Goal: Information Seeking & Learning: Learn about a topic

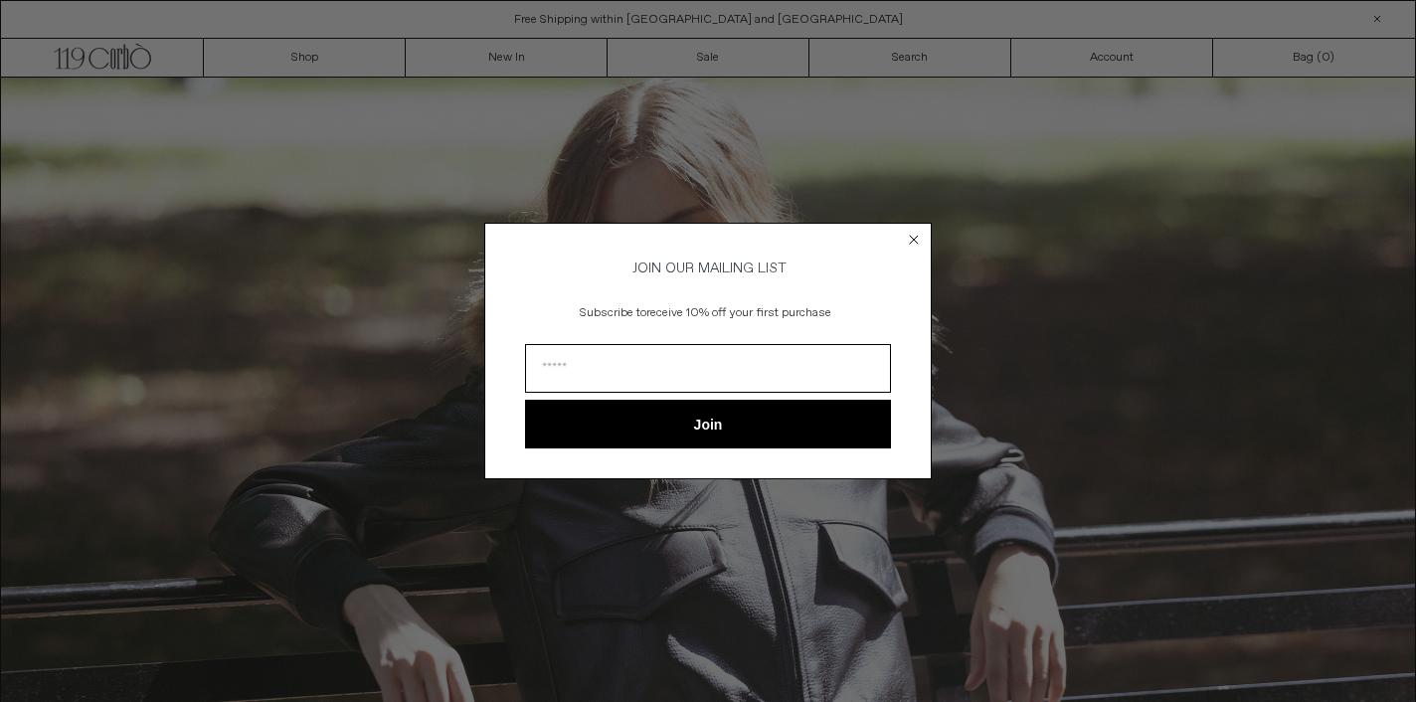
click at [915, 230] on circle "Close dialog" at bounding box center [914, 239] width 19 height 19
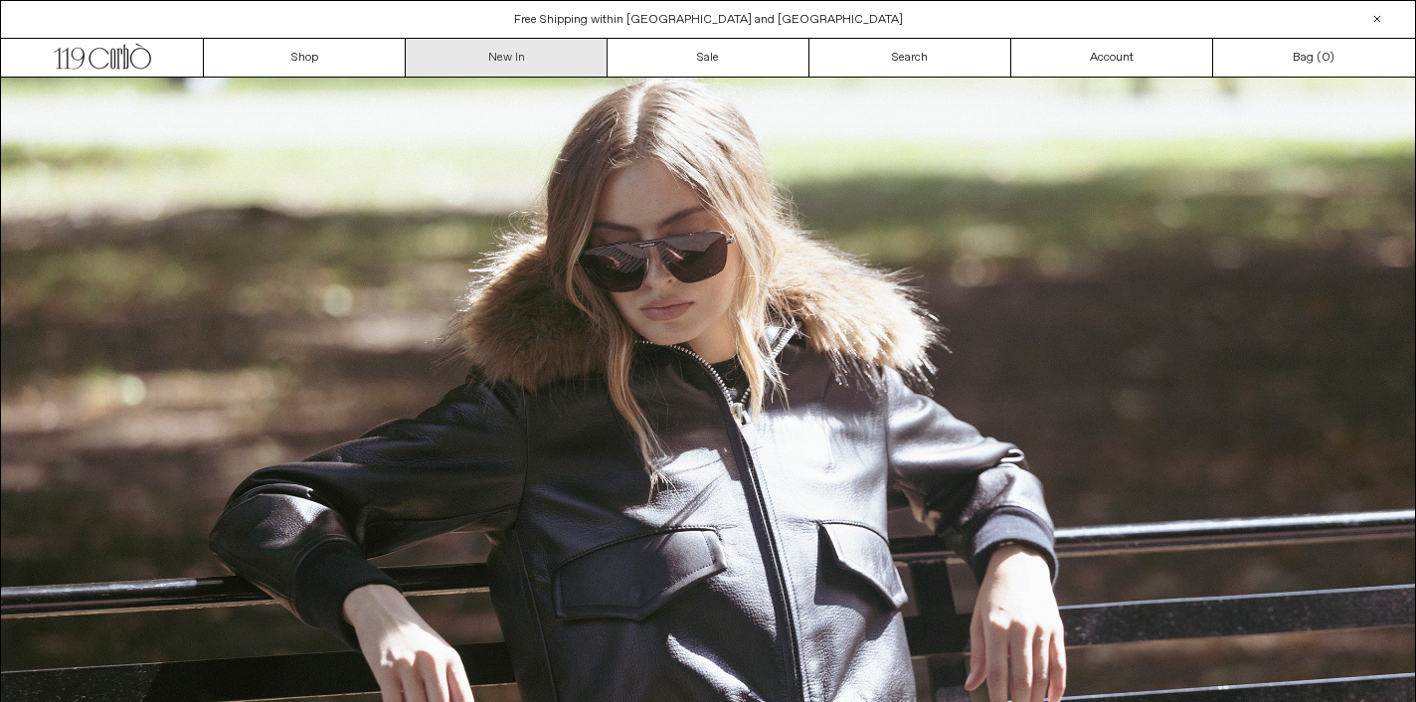
click at [500, 62] on link "New In" at bounding box center [507, 58] width 202 height 38
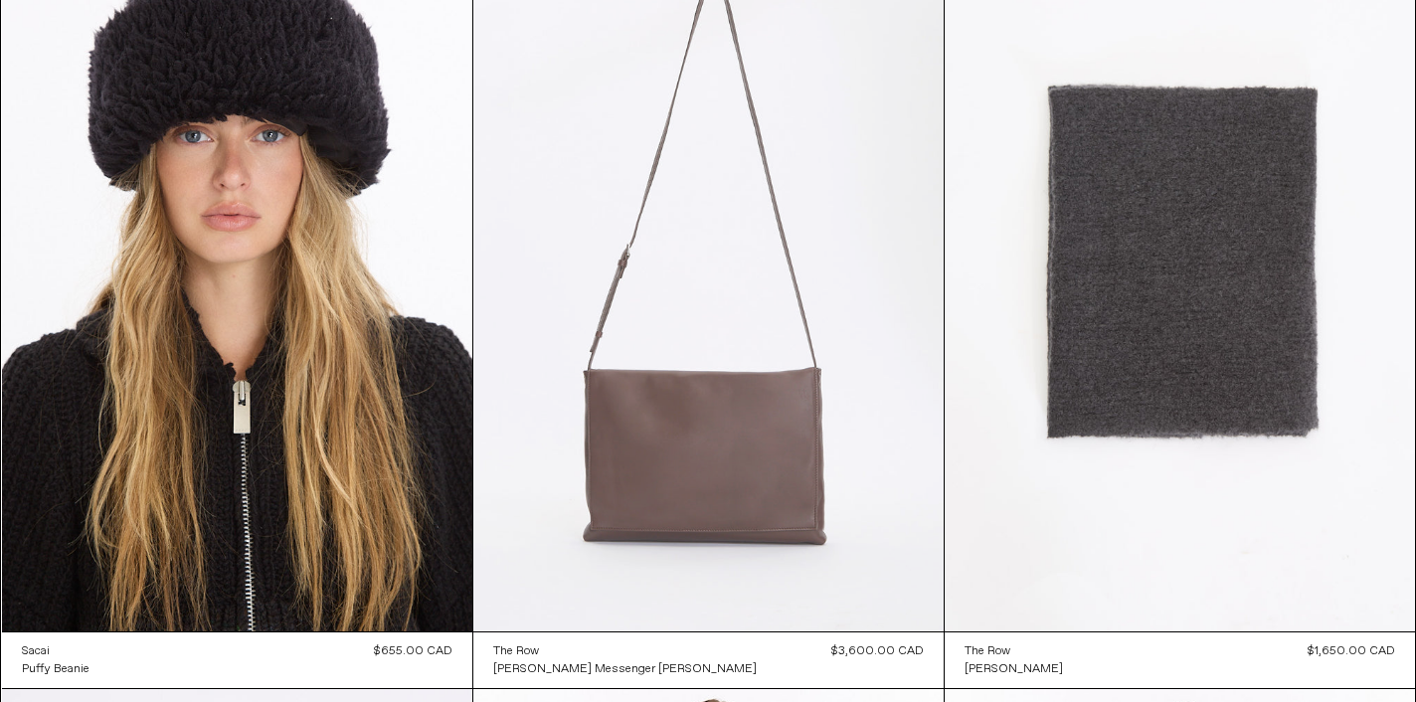
scroll to position [12407, 0]
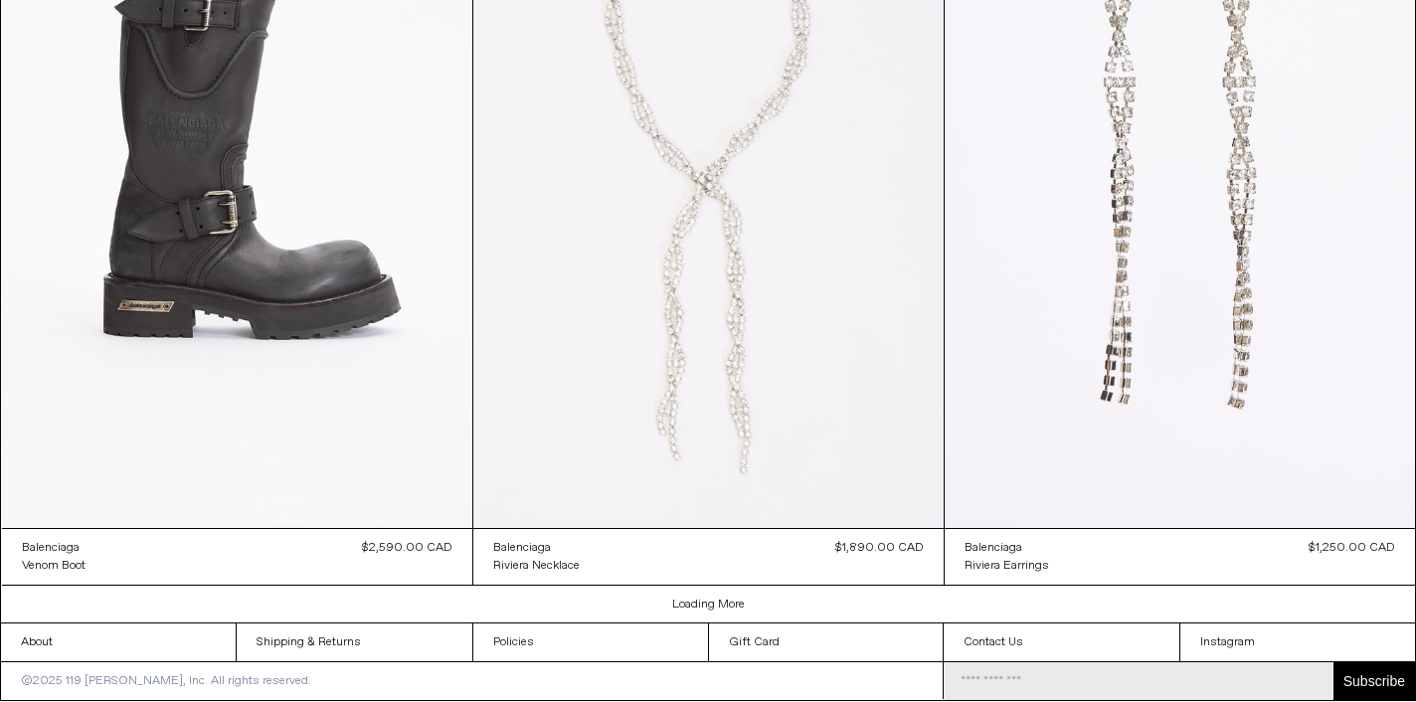
scroll to position [4758, 0]
click at [707, 597] on link "Loading More" at bounding box center [708, 605] width 73 height 16
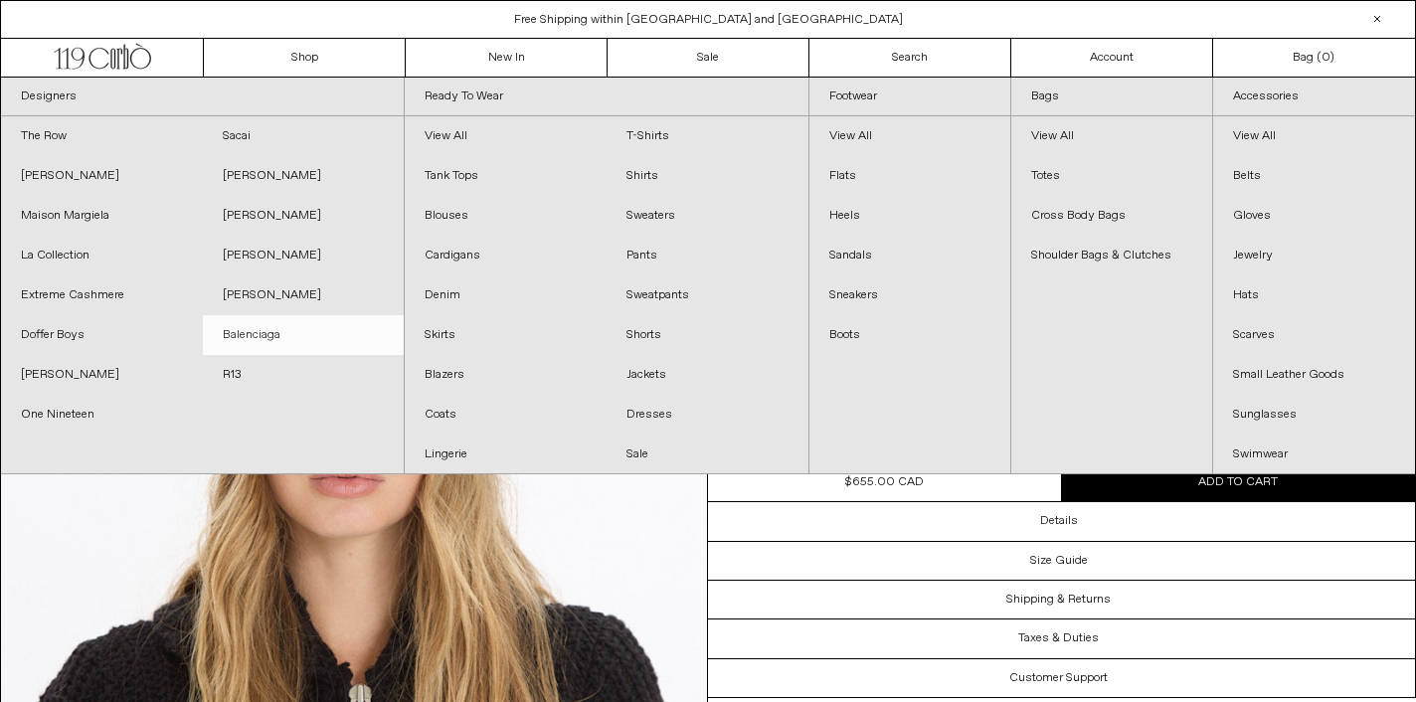
click at [278, 337] on link "Balenciaga" at bounding box center [304, 335] width 202 height 40
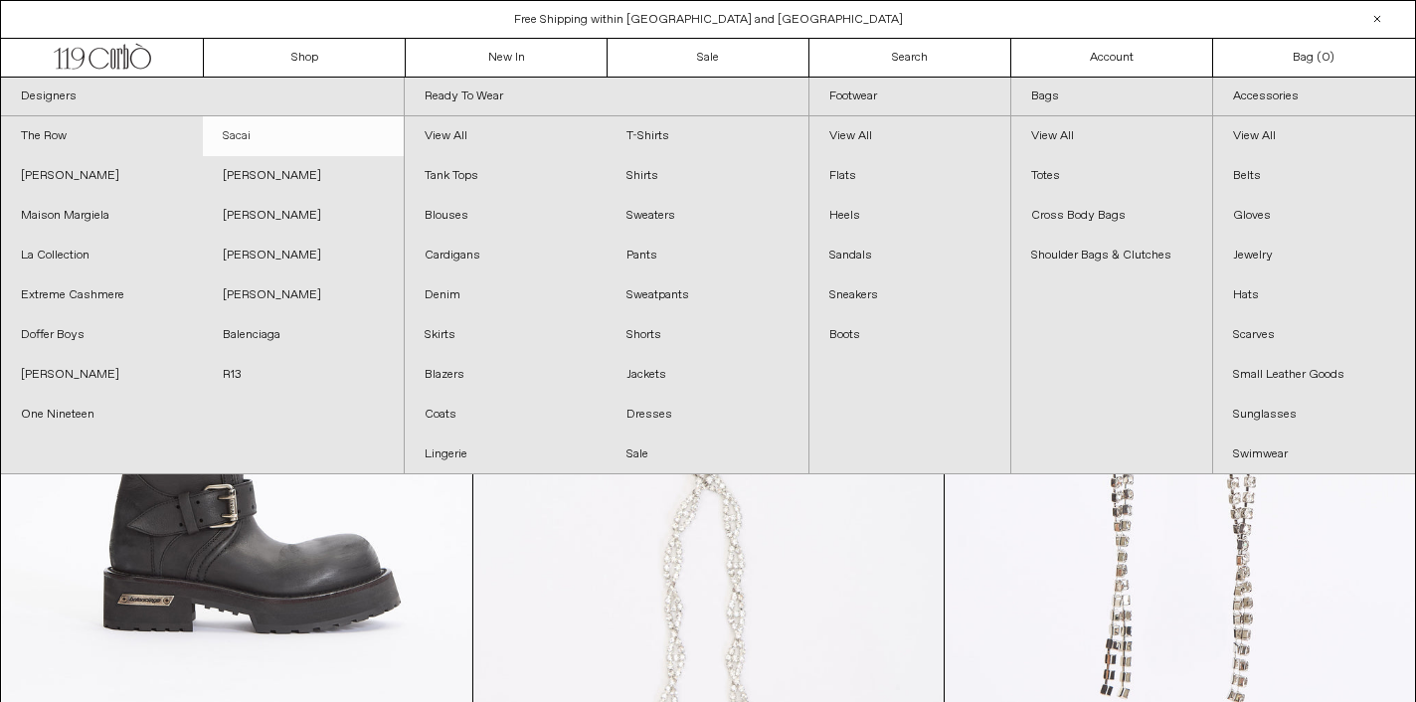
click at [276, 136] on link "Sacai" at bounding box center [304, 136] width 202 height 40
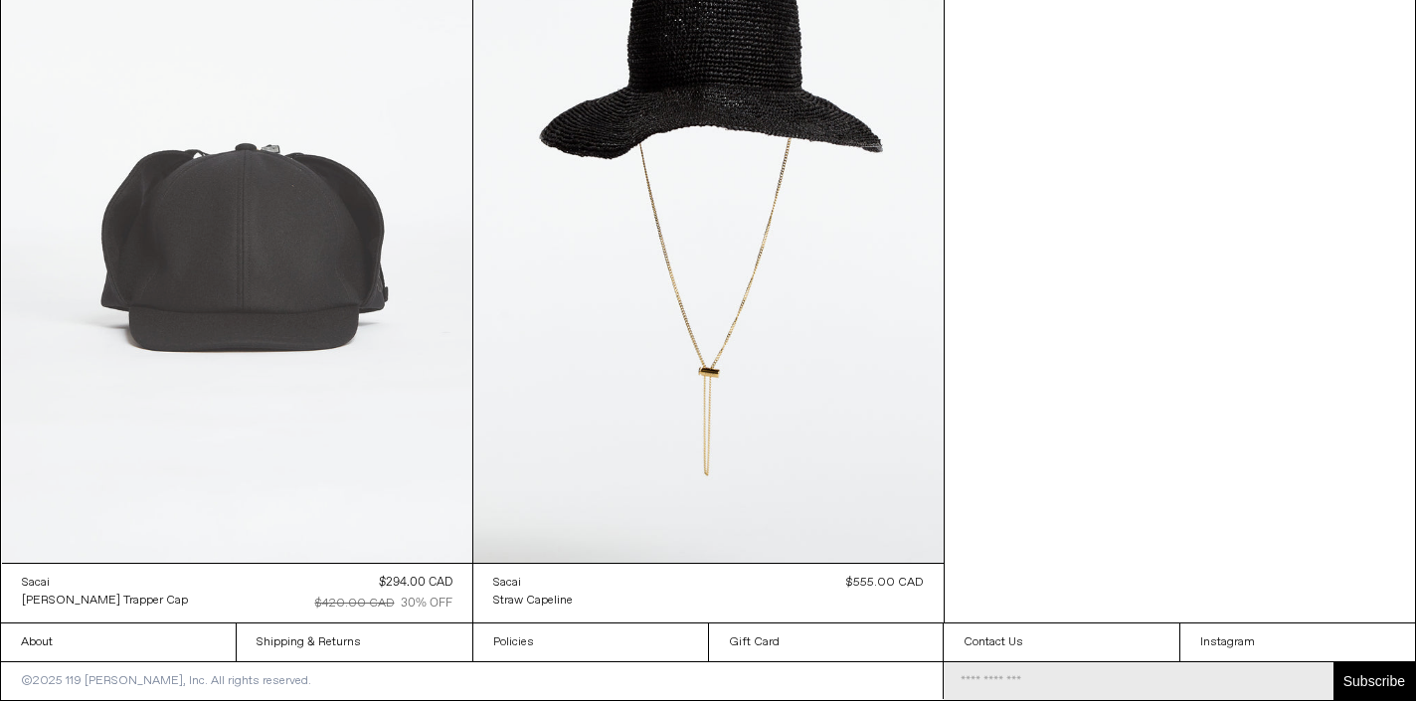
scroll to position [11744, 0]
click at [278, 235] on at bounding box center [237, 211] width 470 height 706
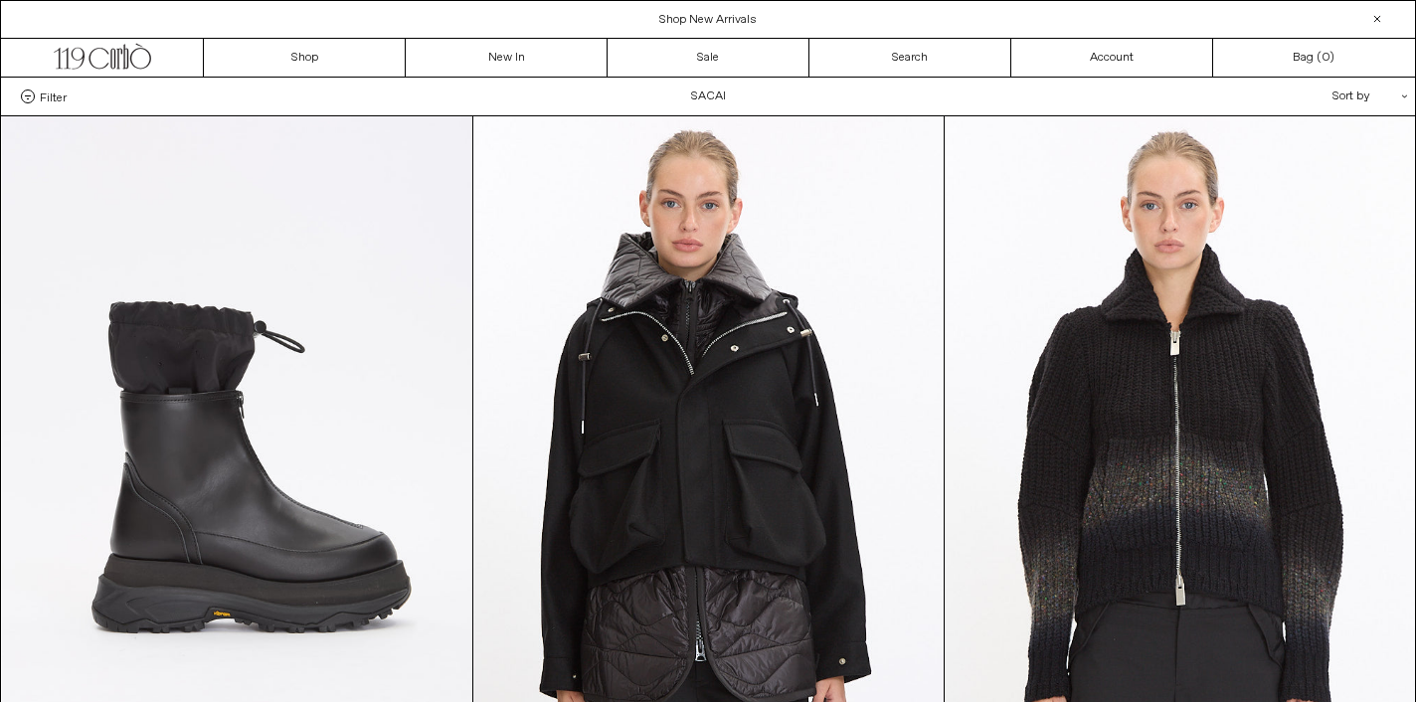
scroll to position [0, 0]
click at [531, 52] on link "New In" at bounding box center [507, 58] width 202 height 38
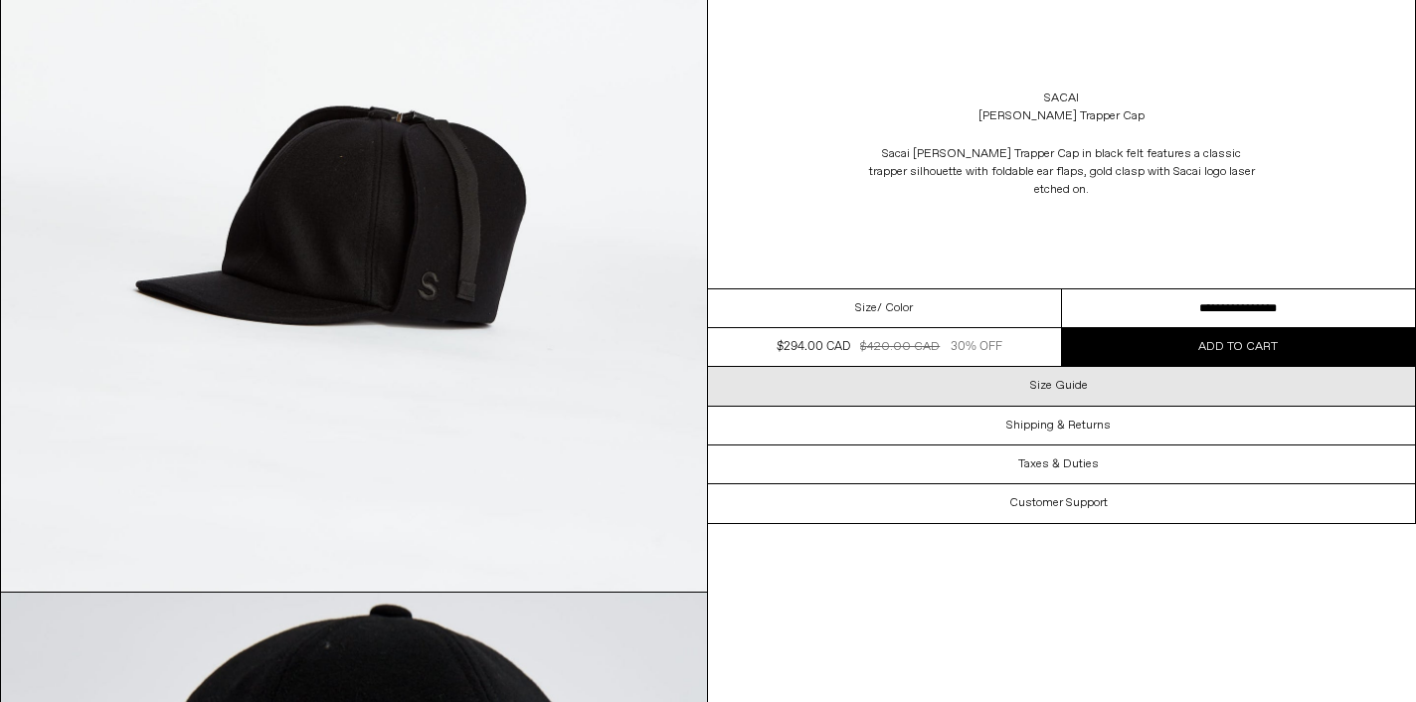
scroll to position [2014, 0]
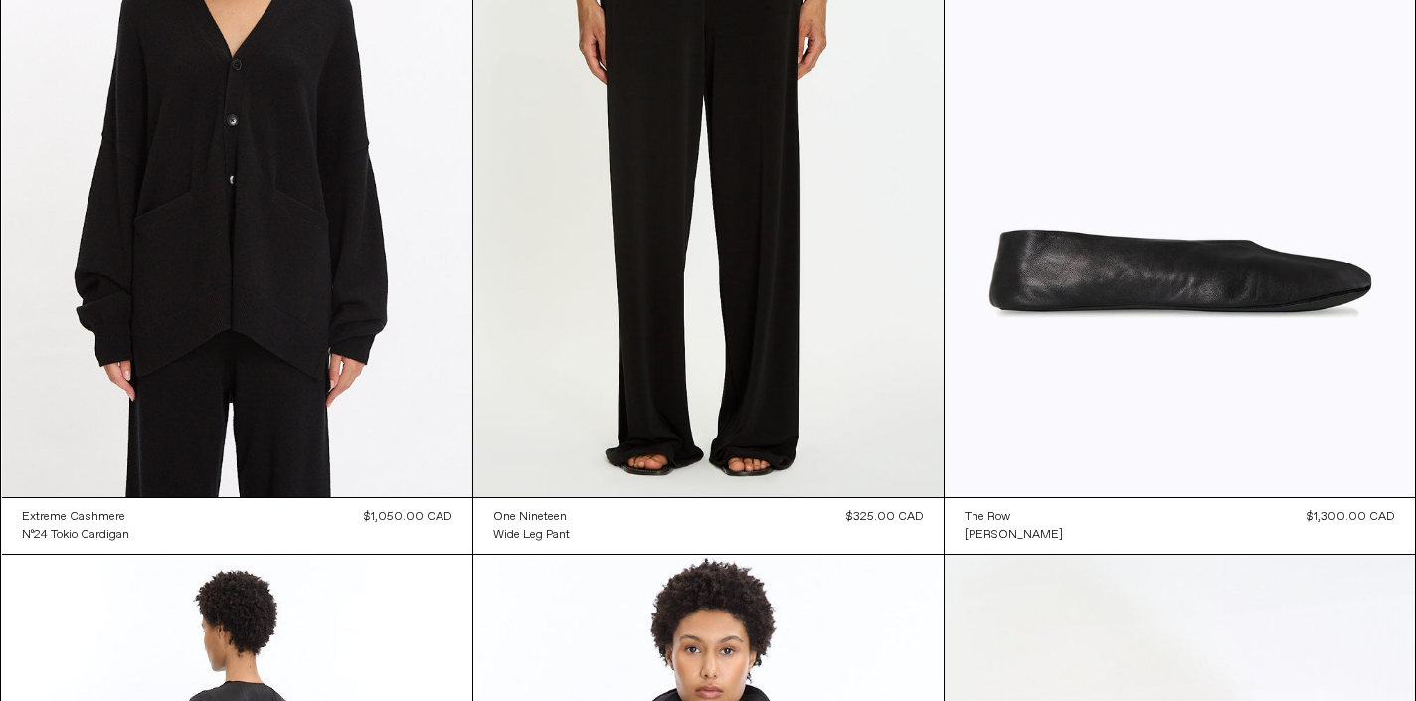
scroll to position [28568, 0]
